Goal: Task Accomplishment & Management: Manage account settings

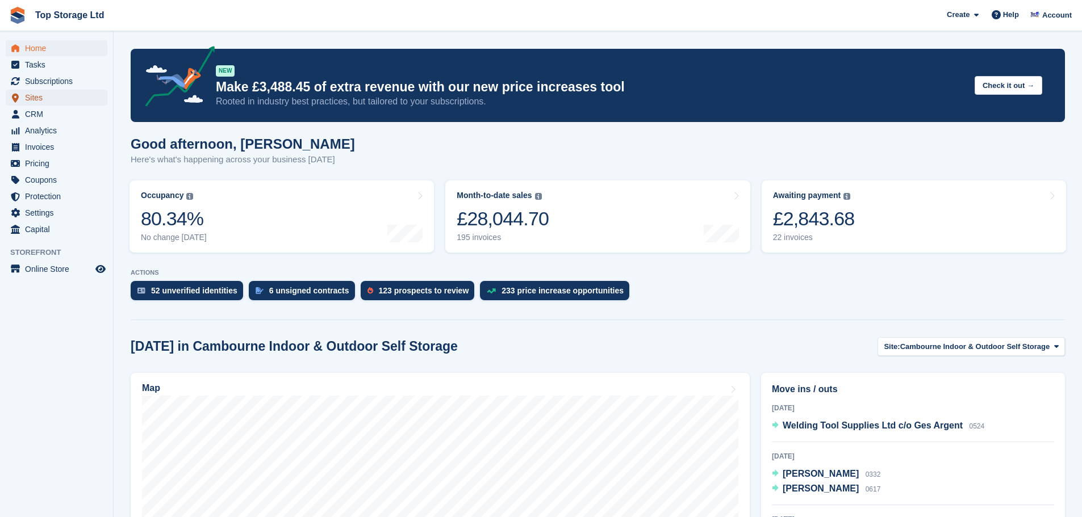
click at [35, 97] on span "Sites" at bounding box center [59, 98] width 68 height 16
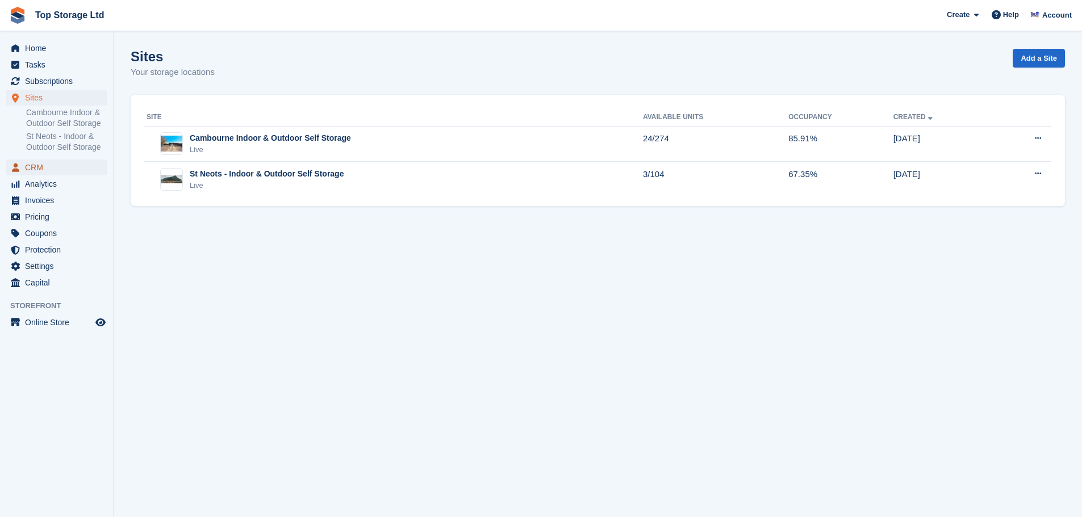
click at [37, 164] on span "CRM" at bounding box center [59, 168] width 68 height 16
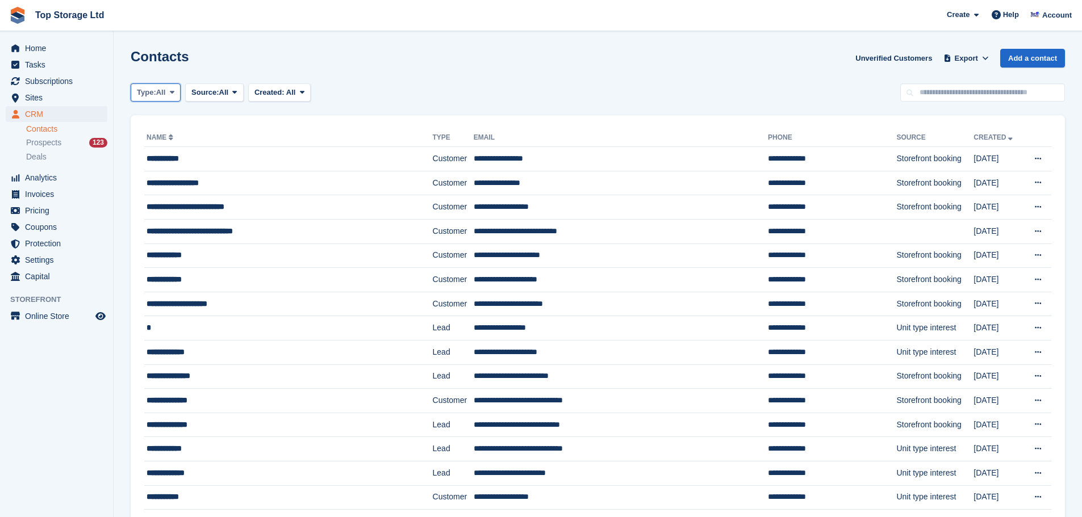
click at [171, 96] on icon at bounding box center [172, 92] width 5 height 7
click at [157, 161] on link "Customer" at bounding box center [185, 160] width 99 height 20
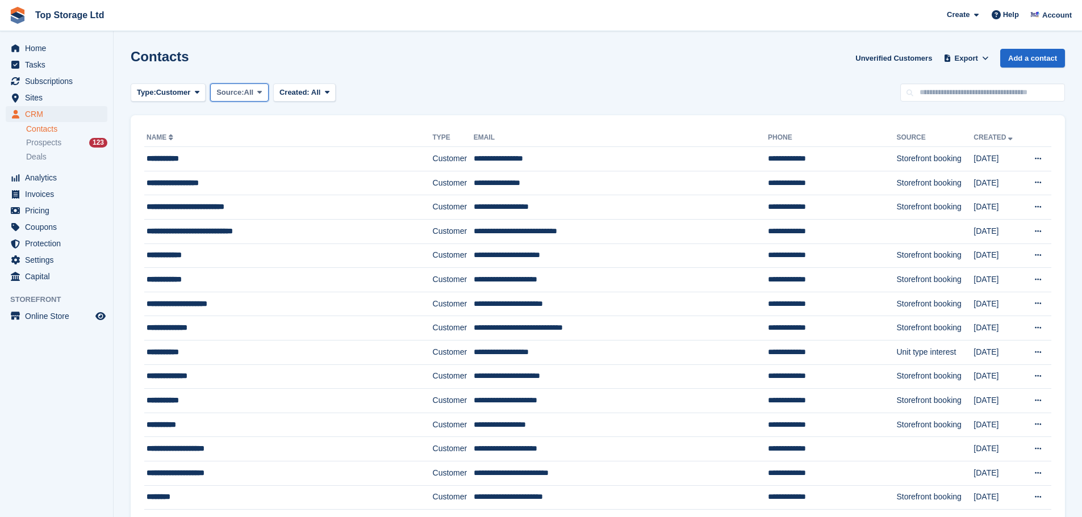
click at [260, 92] on icon at bounding box center [259, 92] width 5 height 7
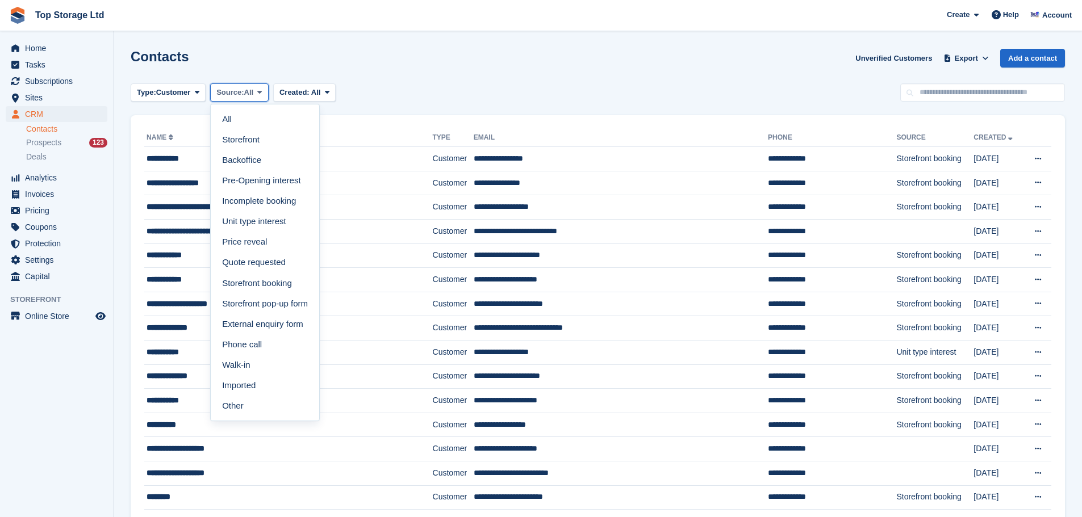
click at [260, 92] on icon at bounding box center [259, 92] width 5 height 7
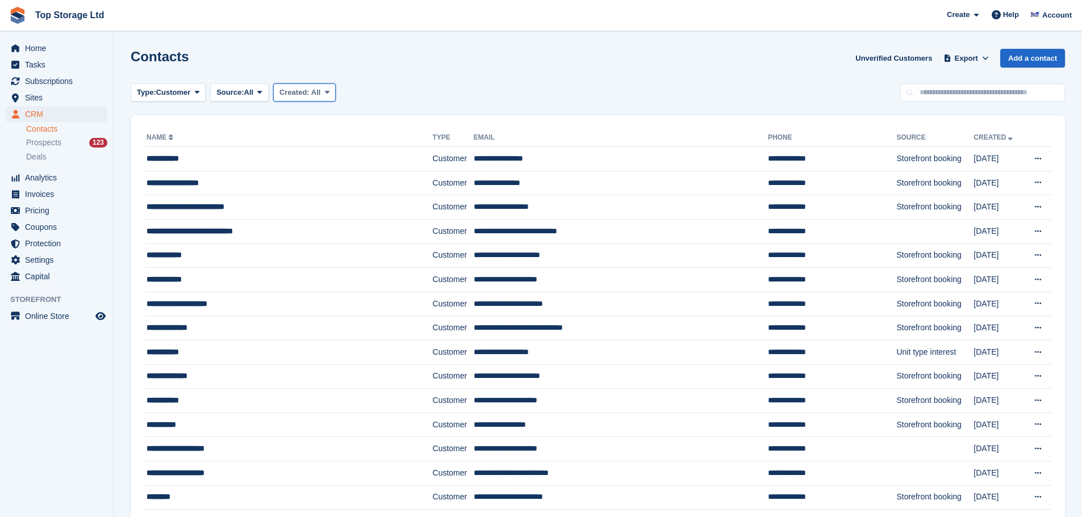
click at [311, 88] on span "All" at bounding box center [316, 92] width 10 height 9
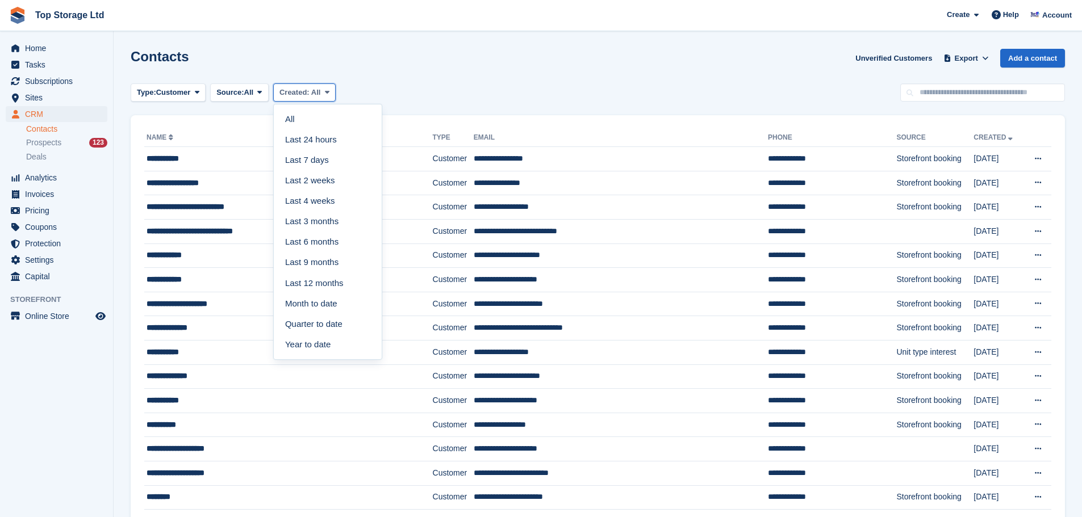
click at [316, 88] on span "All" at bounding box center [316, 92] width 10 height 9
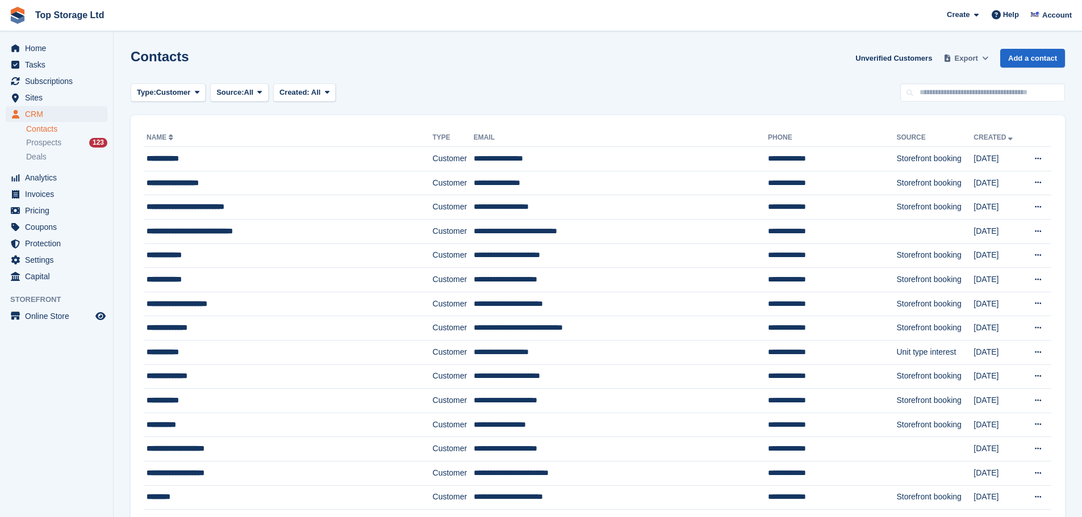
click at [981, 59] on button "Export" at bounding box center [966, 58] width 50 height 19
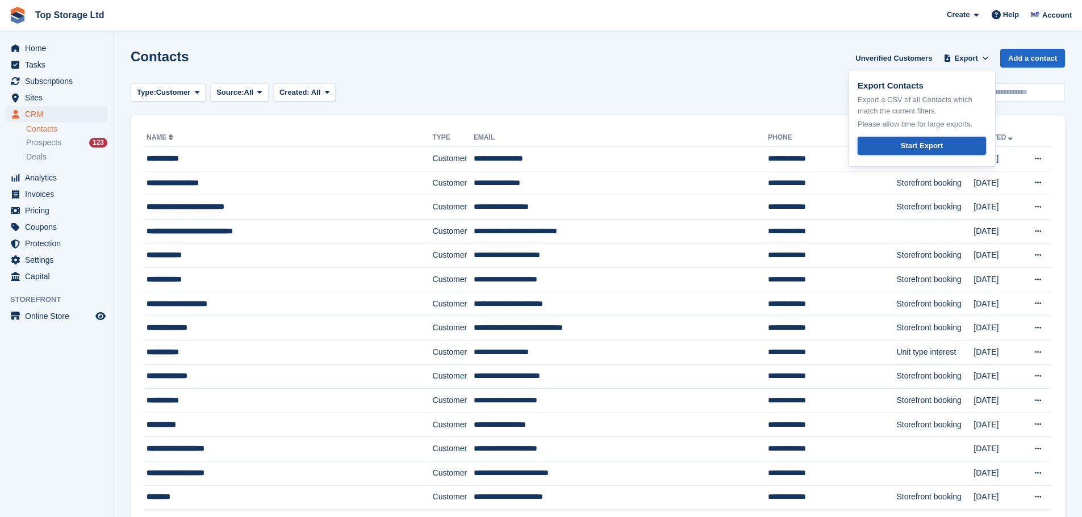
click at [927, 144] on div "Start Export" at bounding box center [922, 145] width 42 height 11
click at [709, 73] on div "Contacts Unverified Customers Export Export Contacts Export a CSV of all Contac…" at bounding box center [598, 65] width 934 height 32
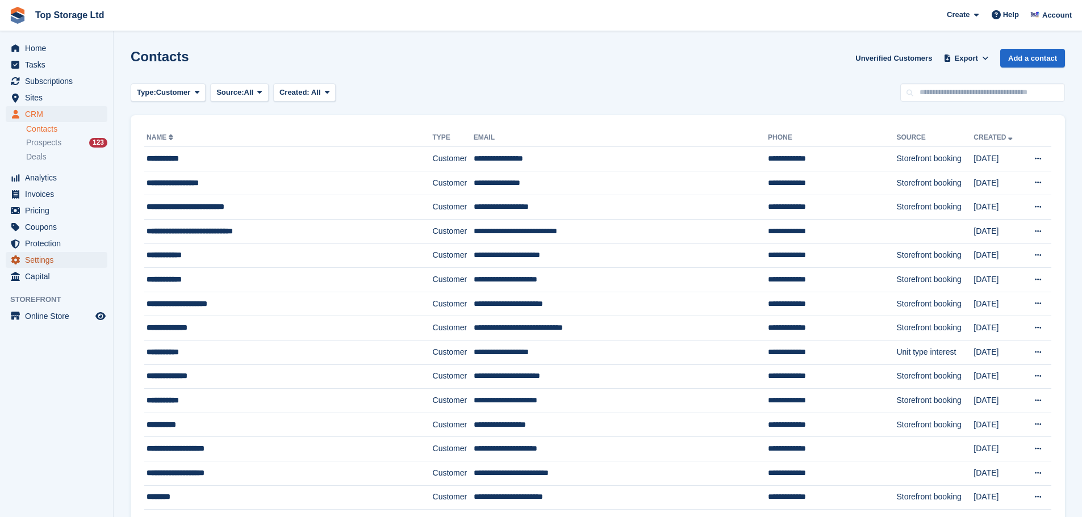
click at [48, 261] on span "Settings" at bounding box center [59, 260] width 68 height 16
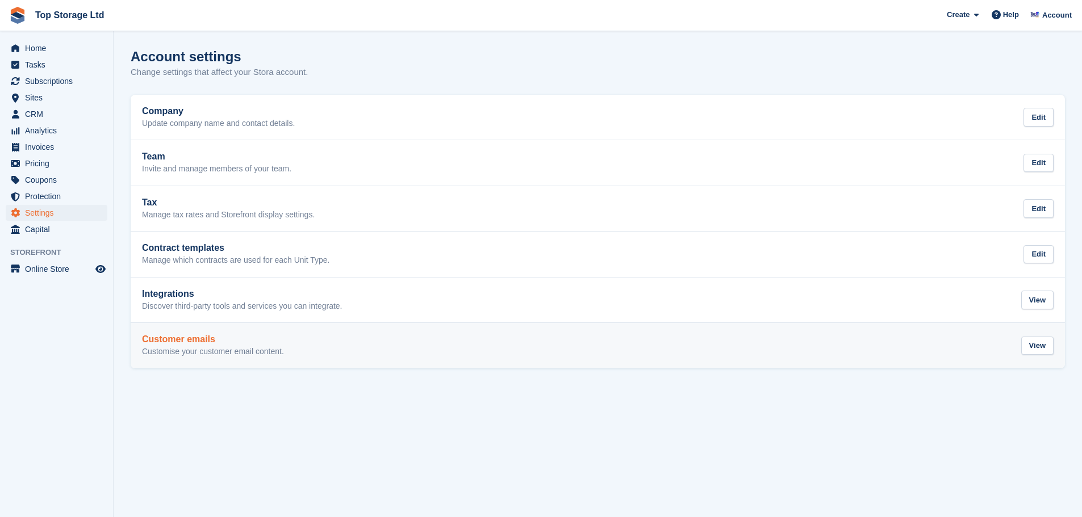
click at [212, 337] on h2 "Customer emails" at bounding box center [213, 339] width 142 height 10
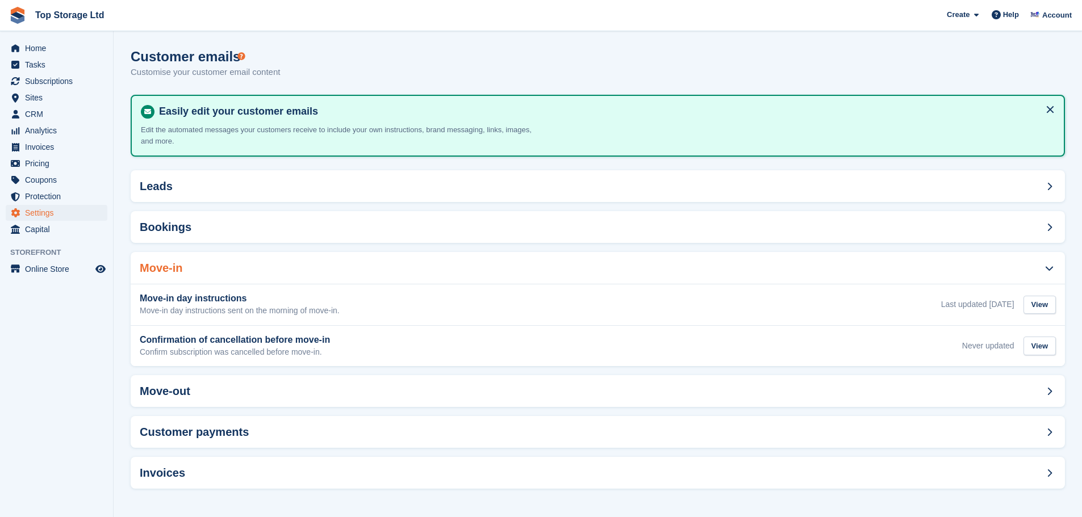
click at [1046, 266] on icon at bounding box center [1049, 268] width 9 height 9
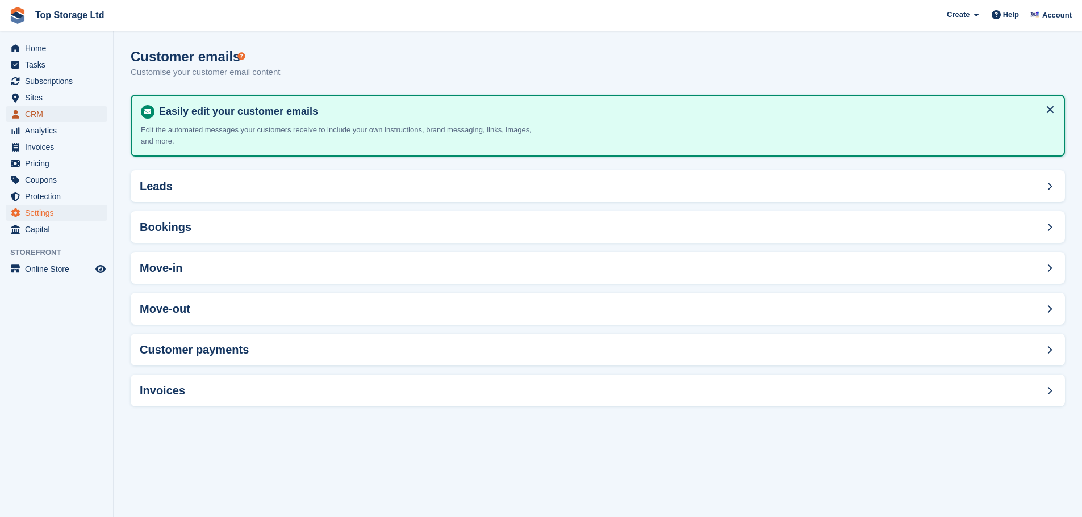
click at [31, 115] on span "CRM" at bounding box center [59, 114] width 68 height 16
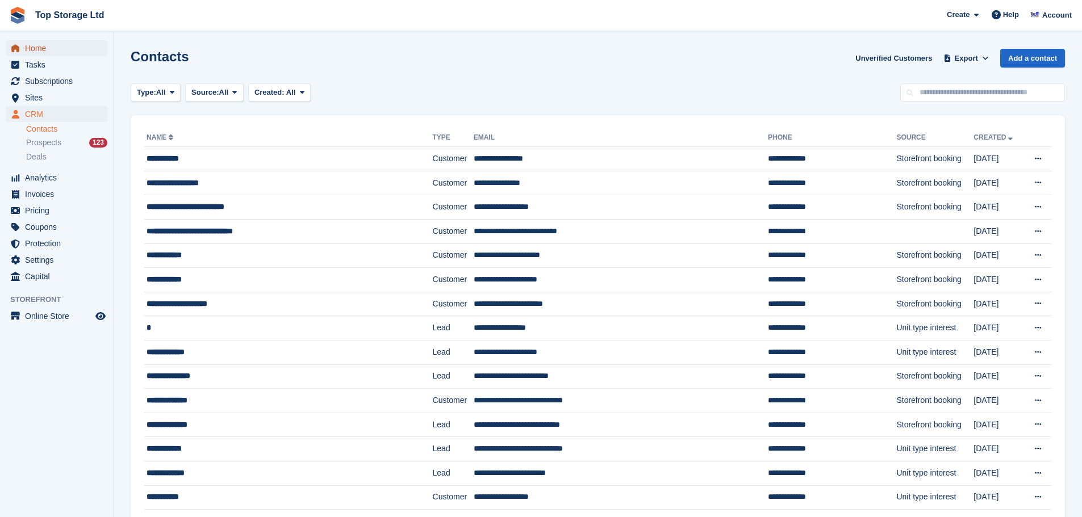
click at [39, 49] on span "Home" at bounding box center [59, 48] width 68 height 16
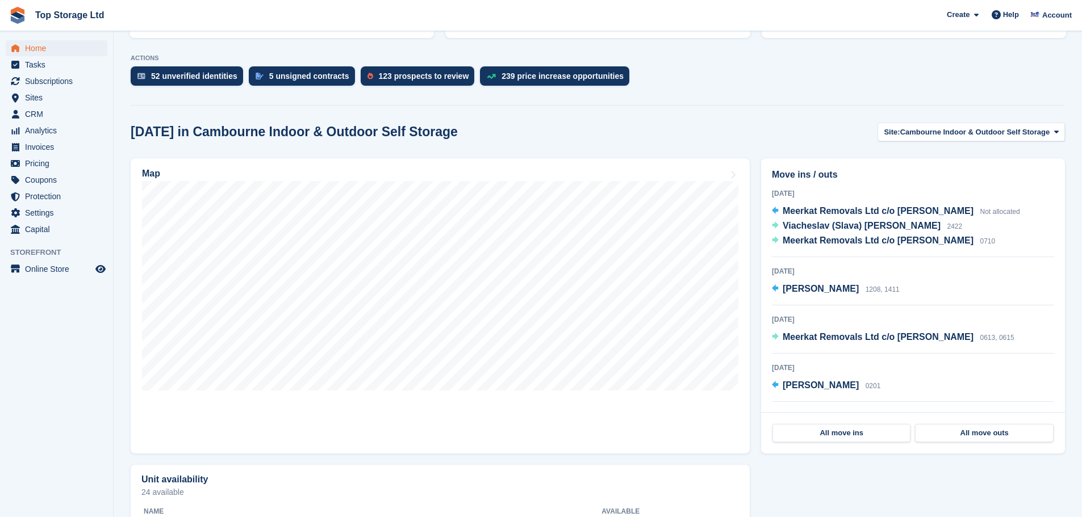
scroll to position [227, 0]
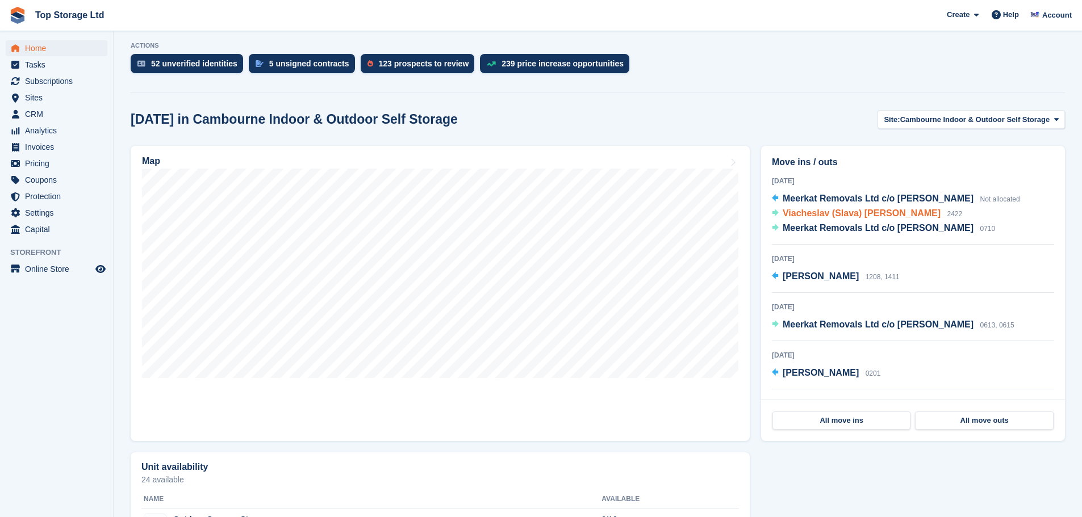
click at [804, 217] on span "Viacheslav (Slava) Melnikov" at bounding box center [862, 213] width 158 height 10
